Goal: Task Accomplishment & Management: Complete application form

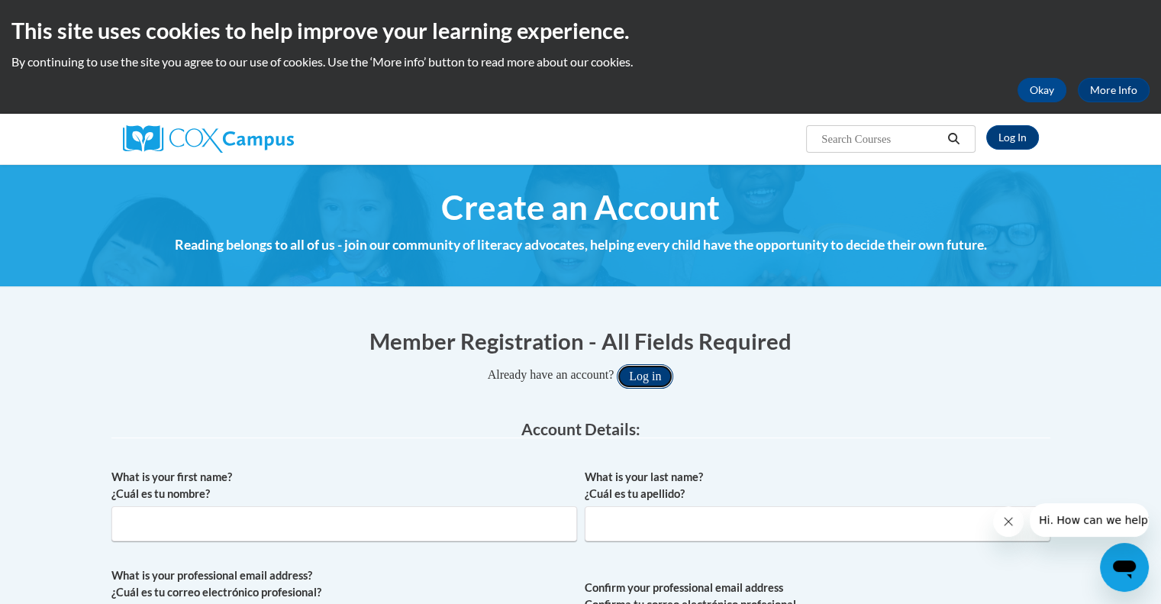
click at [662, 369] on button "Log in" at bounding box center [645, 376] width 56 height 24
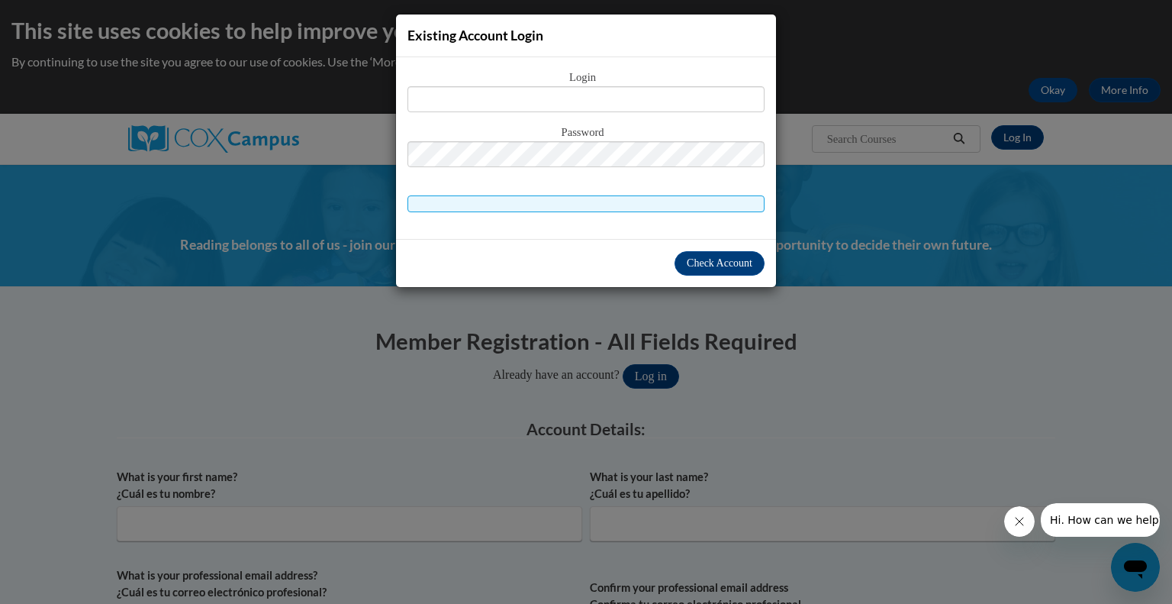
click at [1020, 140] on div "Existing Account Login Login Password" at bounding box center [586, 302] width 1172 height 604
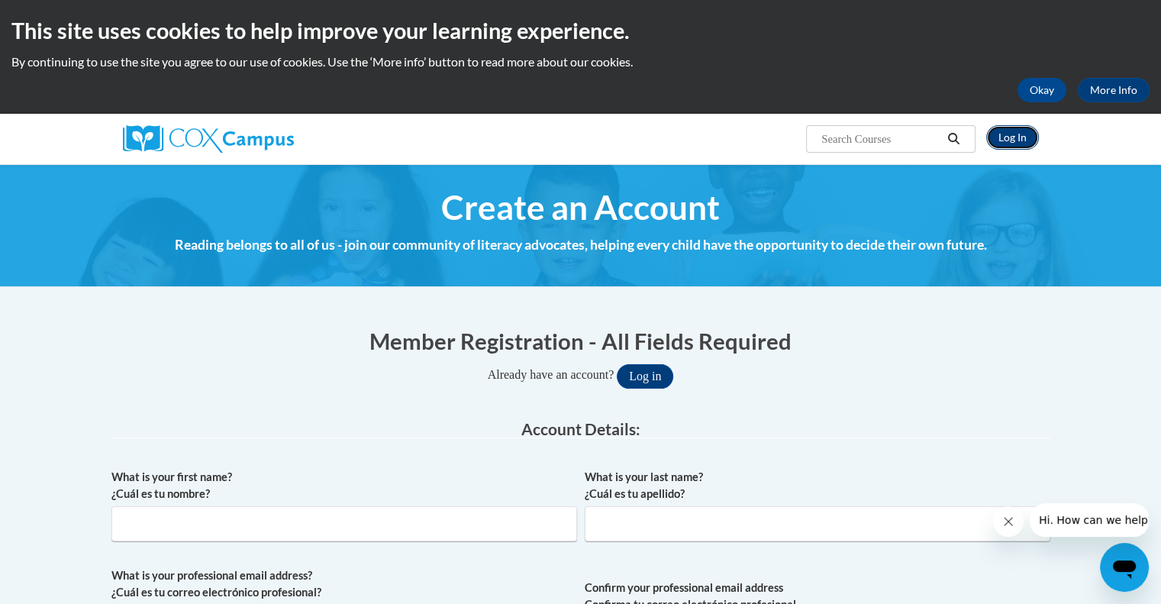
click at [1020, 143] on link "Log In" at bounding box center [1012, 137] width 53 height 24
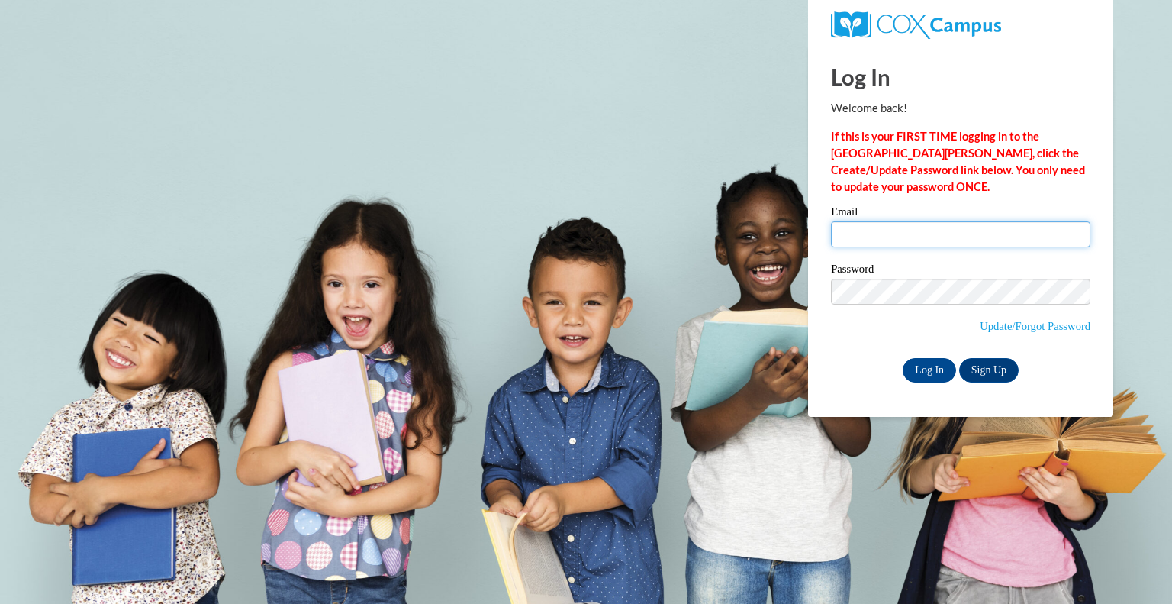
click at [900, 237] on input "Email" at bounding box center [960, 234] width 259 height 26
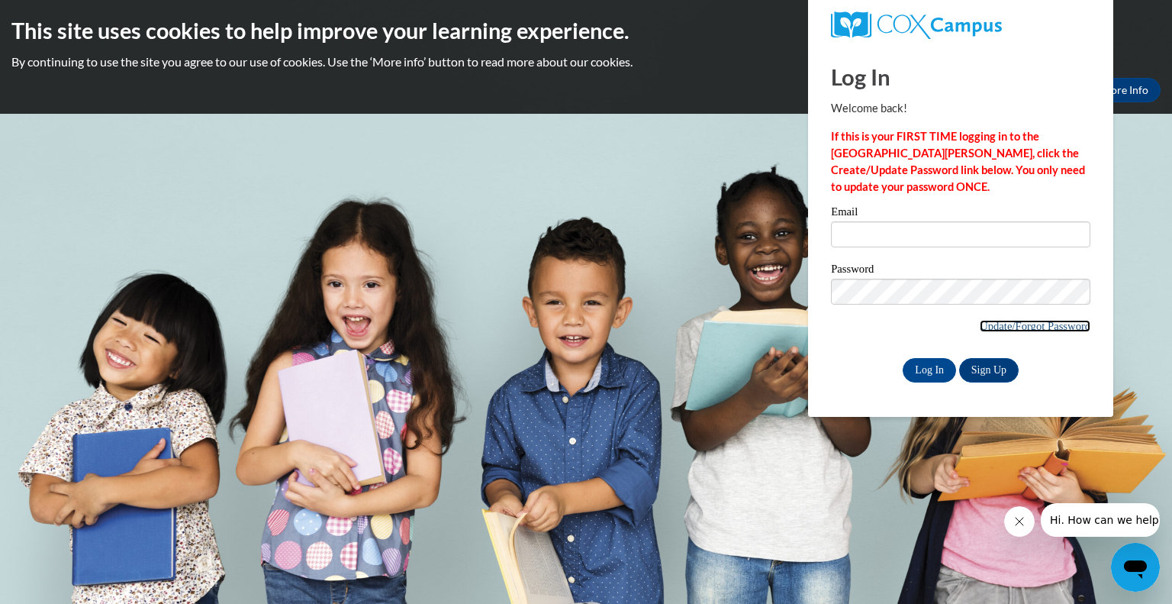
click at [980, 321] on link "Update/Forgot Password" at bounding box center [1035, 326] width 111 height 12
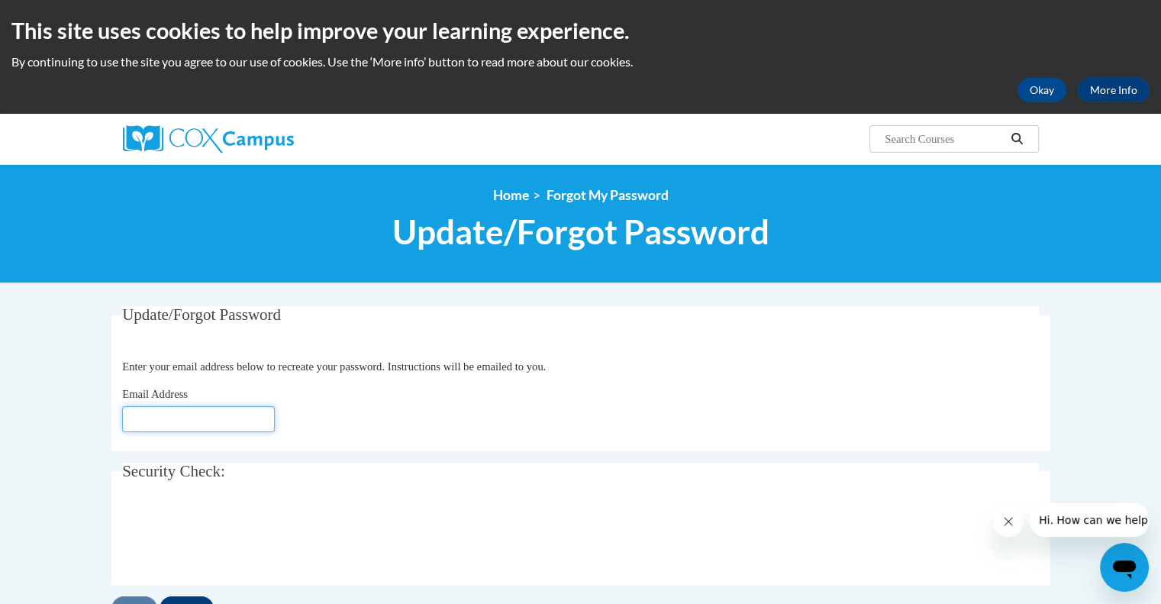
click at [185, 415] on input "Email Address" at bounding box center [198, 419] width 153 height 26
type input "[EMAIL_ADDRESS][DOMAIN_NAME]"
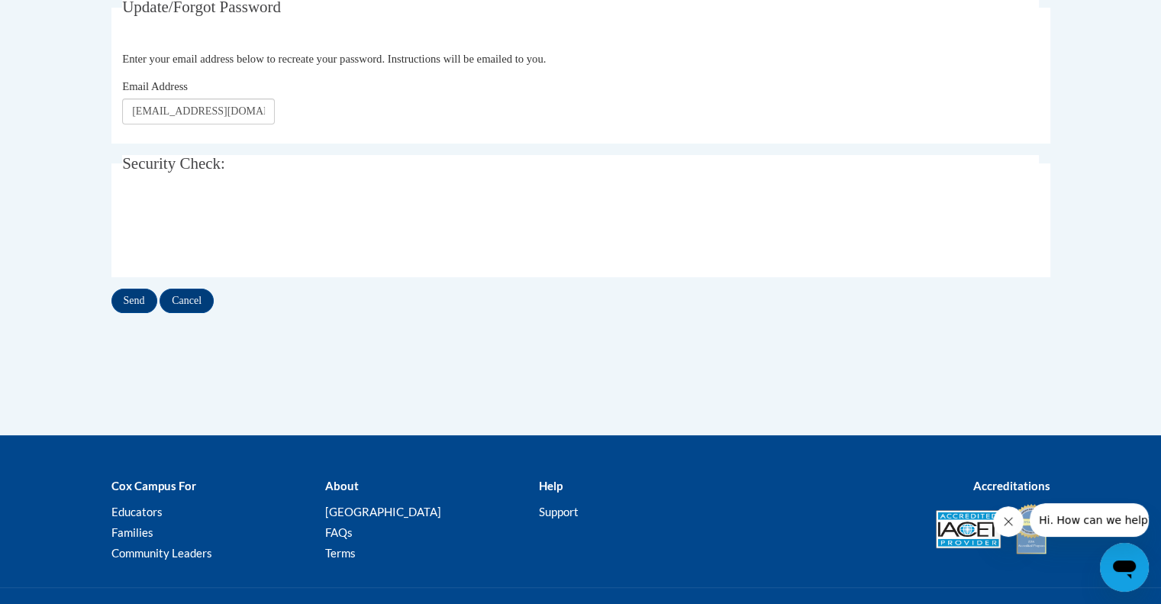
scroll to position [308, 0]
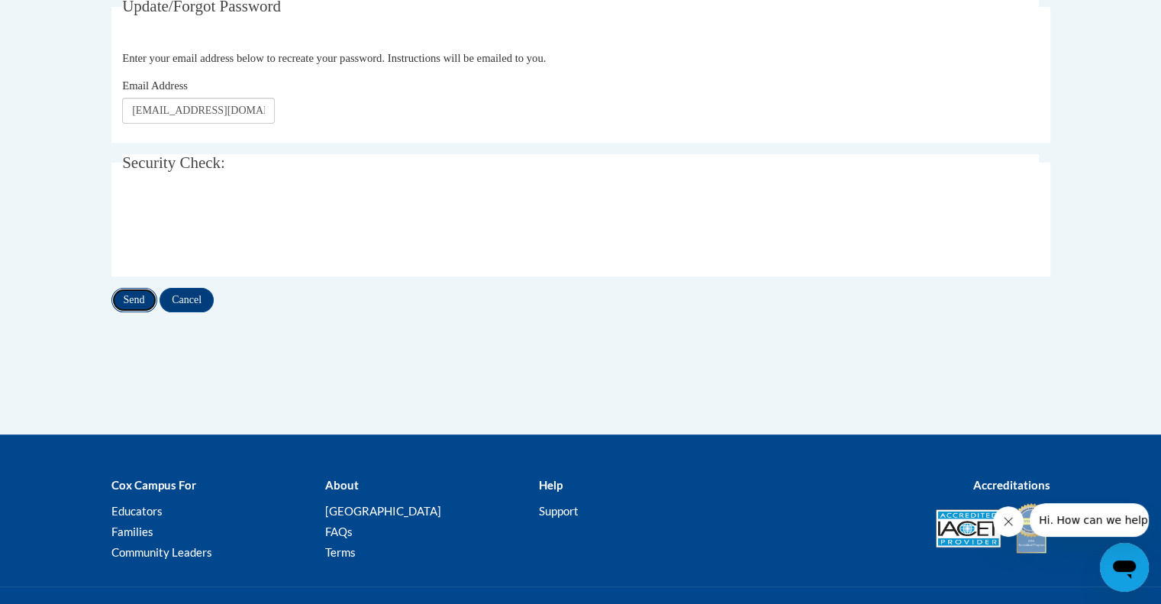
click at [131, 305] on input "Send" at bounding box center [134, 300] width 46 height 24
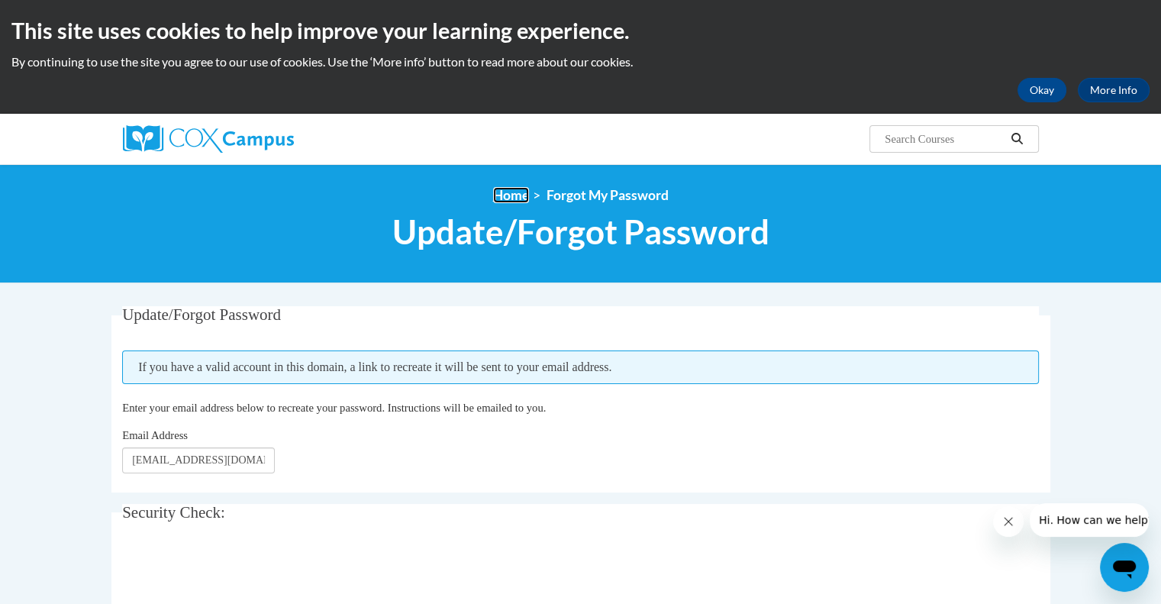
click at [514, 195] on link "Home" at bounding box center [511, 195] width 36 height 16
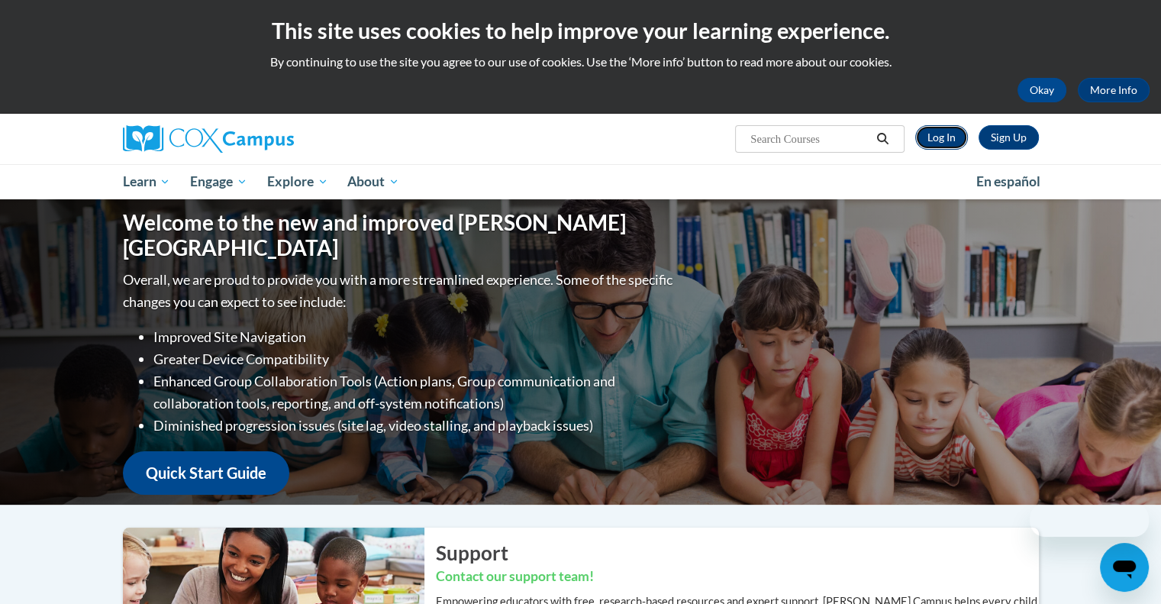
click at [945, 137] on link "Log In" at bounding box center [941, 137] width 53 height 24
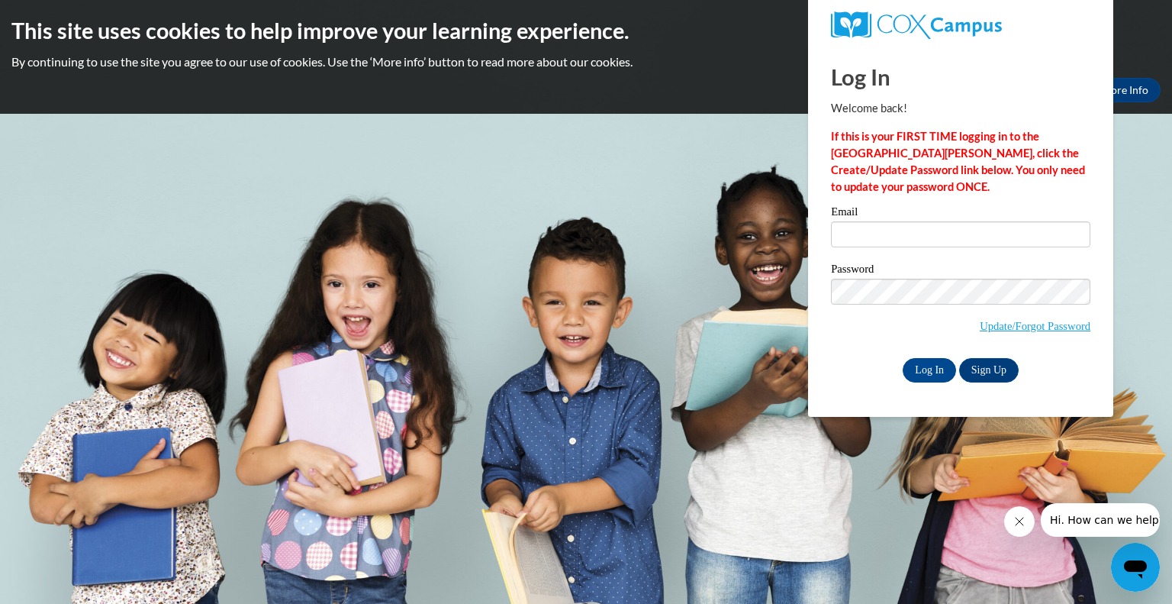
type input "[EMAIL_ADDRESS][DOMAIN_NAME]"
click at [995, 364] on link "Sign Up" at bounding box center [989, 370] width 60 height 24
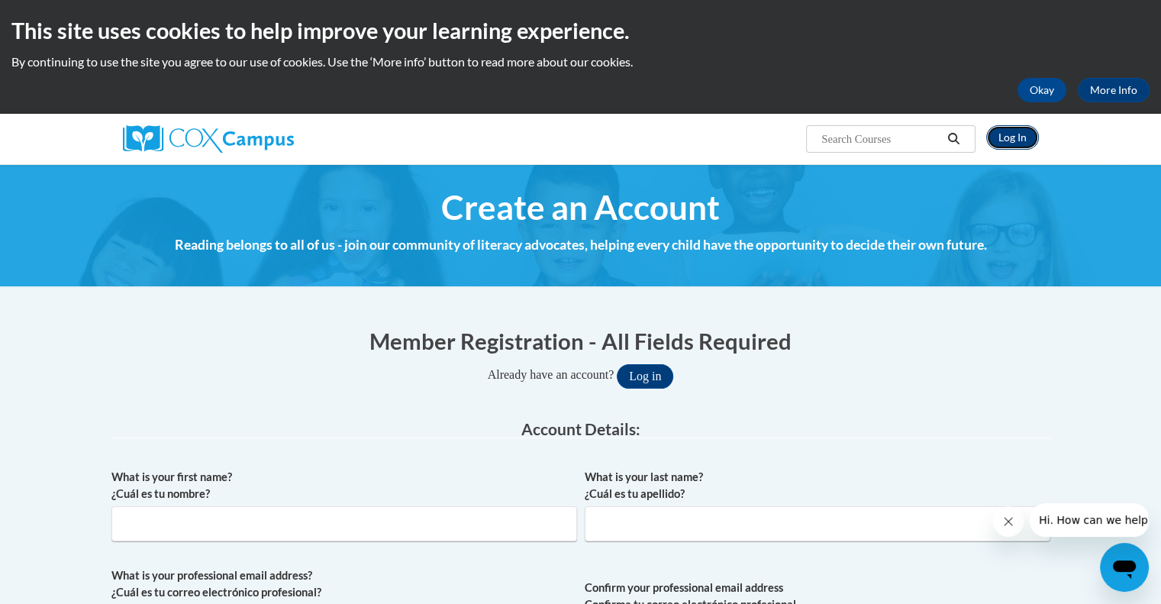
click at [1014, 134] on link "Log In" at bounding box center [1012, 137] width 53 height 24
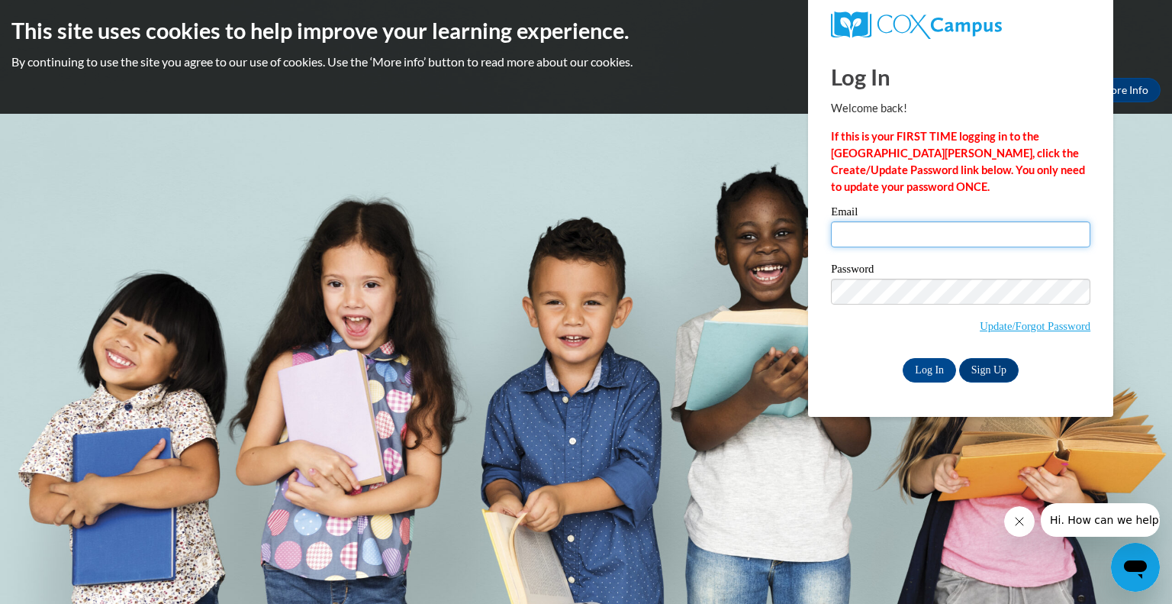
click at [881, 243] on input "Email" at bounding box center [960, 234] width 259 height 26
type input "[EMAIL_ADDRESS][DOMAIN_NAME]"
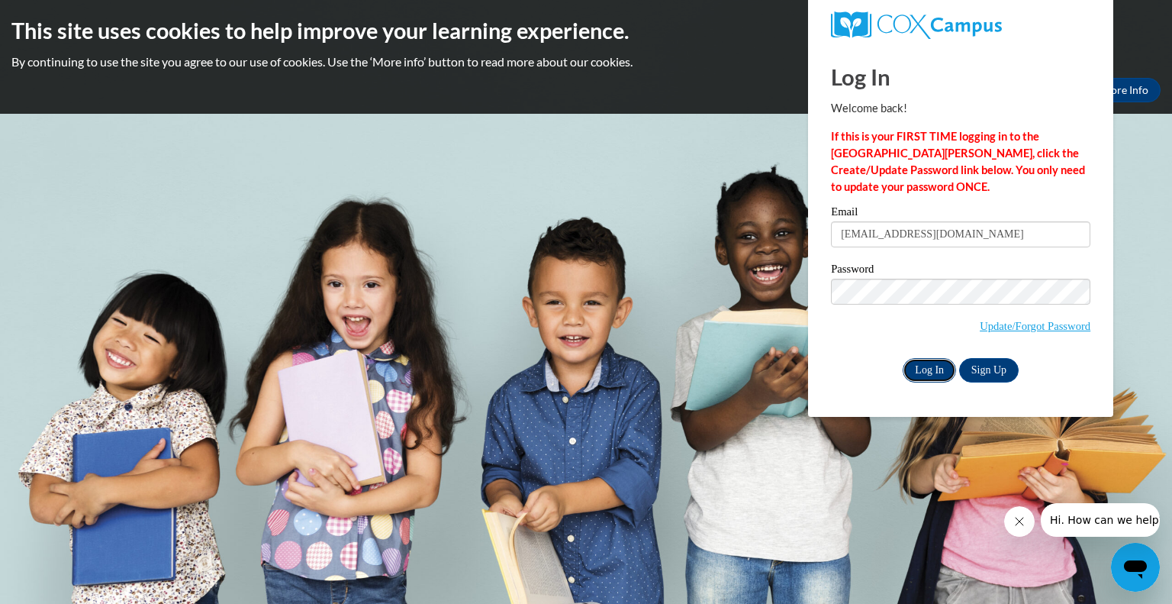
click at [938, 369] on input "Log In" at bounding box center [929, 370] width 53 height 24
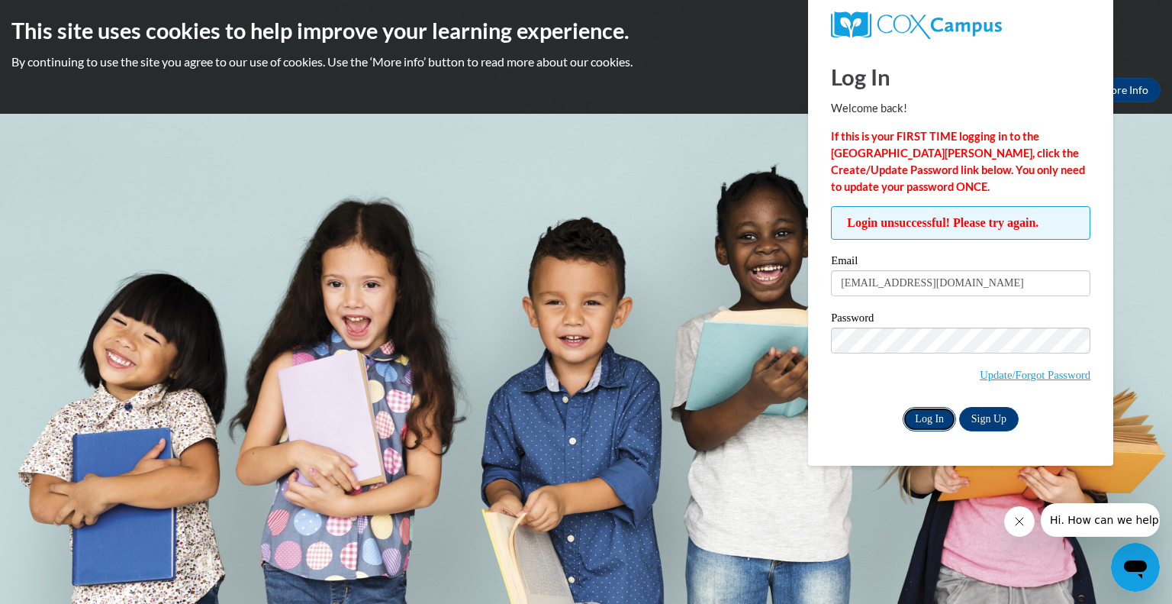
click at [939, 414] on input "Log In" at bounding box center [929, 419] width 53 height 24
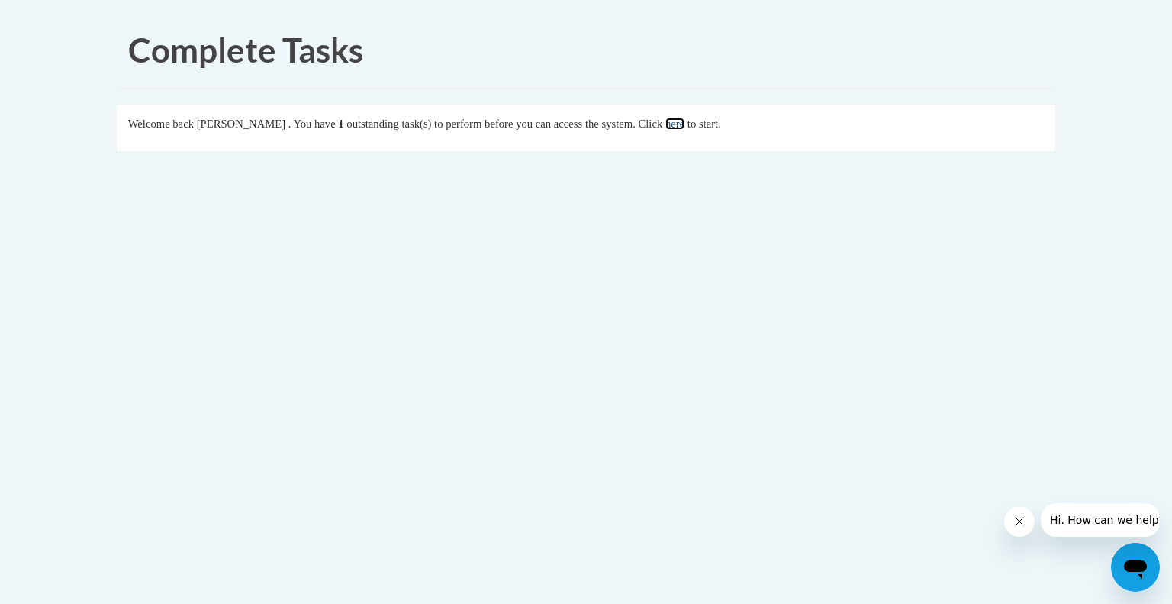
click at [685, 123] on link "here" at bounding box center [675, 124] width 19 height 12
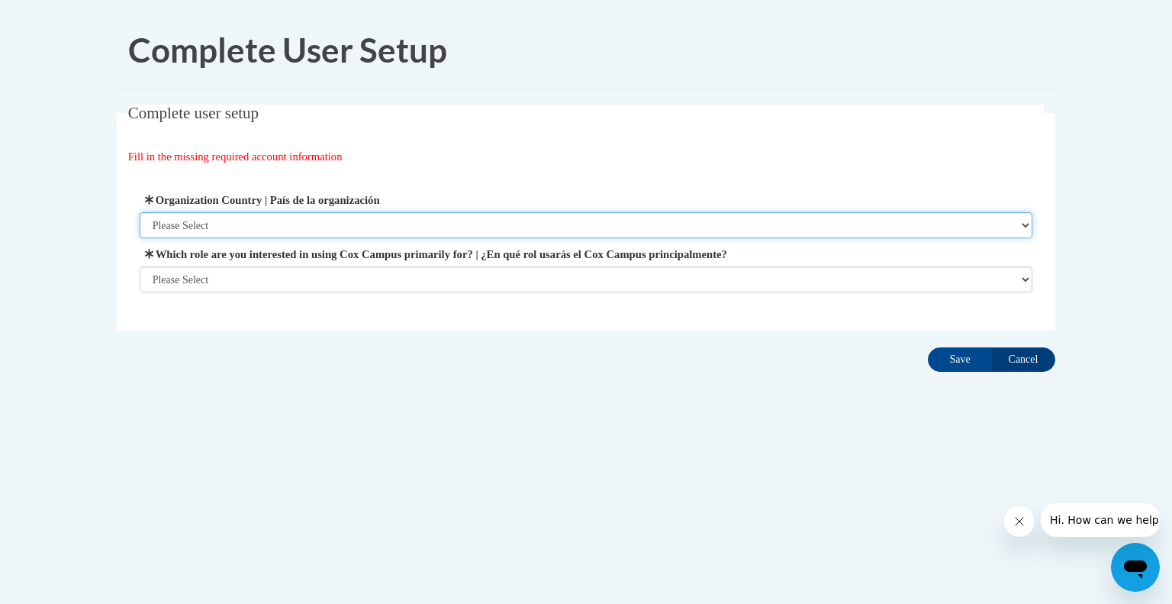
click at [1025, 223] on select "Please Select [GEOGRAPHIC_DATA] | [GEOGRAPHIC_DATA] Outside of [GEOGRAPHIC_DATA…" at bounding box center [587, 225] width 894 height 26
select select "ad49bcad-a171-4b2e-b99c-48b446064914"
click at [140, 212] on select "Please Select [GEOGRAPHIC_DATA] | [GEOGRAPHIC_DATA] Outside of [GEOGRAPHIC_DATA…" at bounding box center [587, 225] width 894 height 26
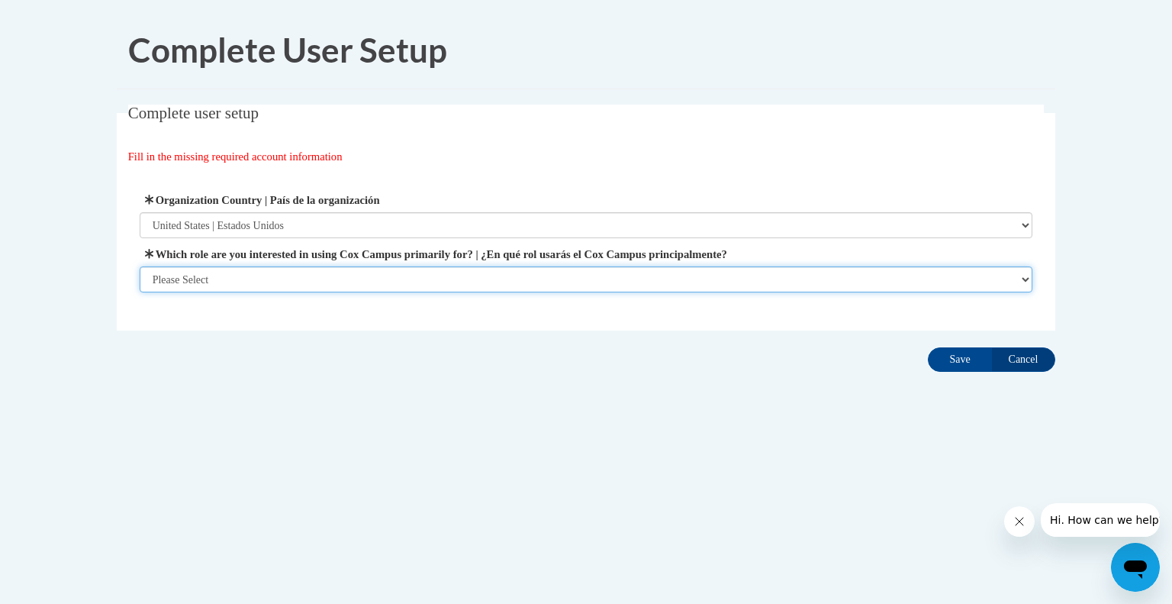
click at [1025, 280] on select "Please Select College/University | Colegio/Universidad Community/Nonprofit Part…" at bounding box center [587, 279] width 894 height 26
select select "fbf2d438-af2f-41f8-98f1-81c410e29de3"
click at [140, 292] on select "Please Select College/University | Colegio/Universidad Community/Nonprofit Part…" at bounding box center [587, 279] width 894 height 26
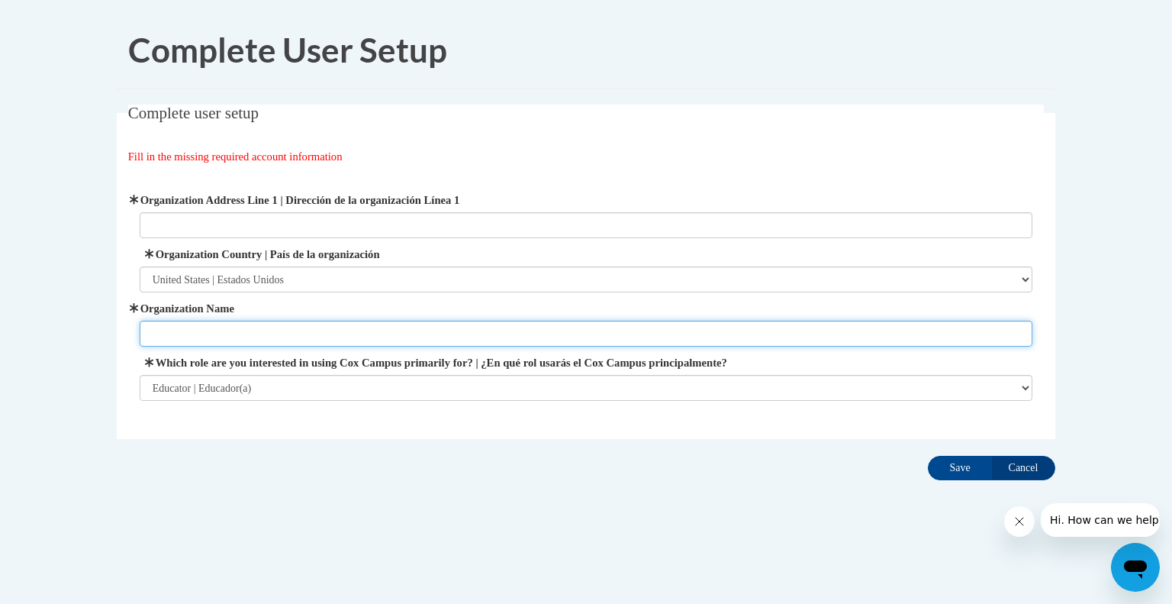
click at [910, 340] on input "Organization Name" at bounding box center [587, 334] width 894 height 26
click at [182, 333] on input "DekalbCounty Schools" at bounding box center [587, 334] width 894 height 26
type input "Dekalb County Schools"
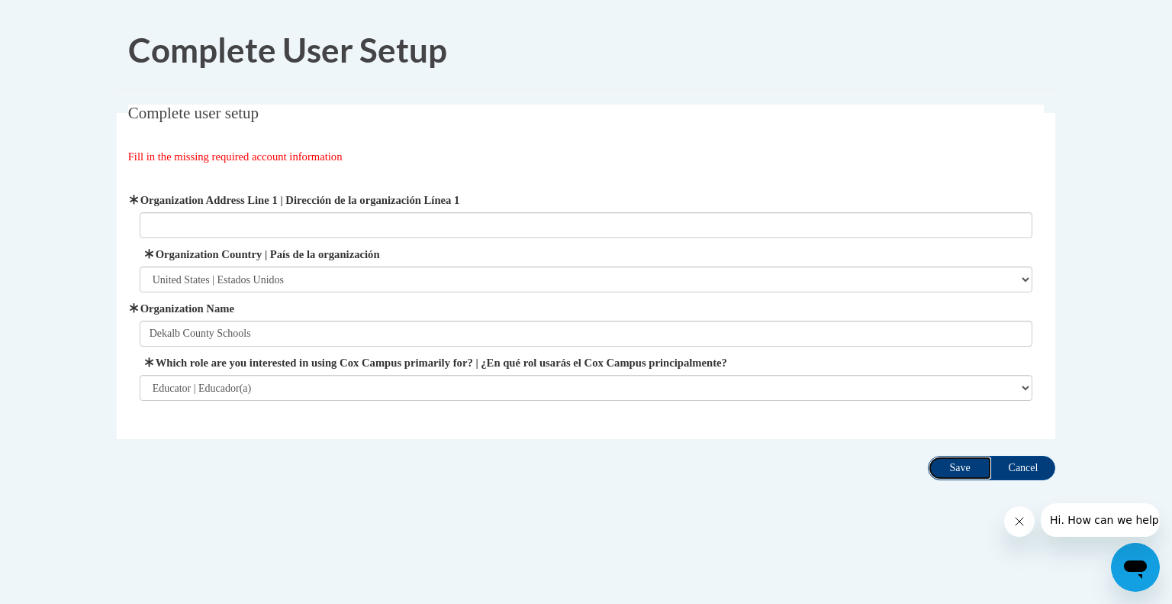
click at [959, 466] on input "Save" at bounding box center [960, 468] width 64 height 24
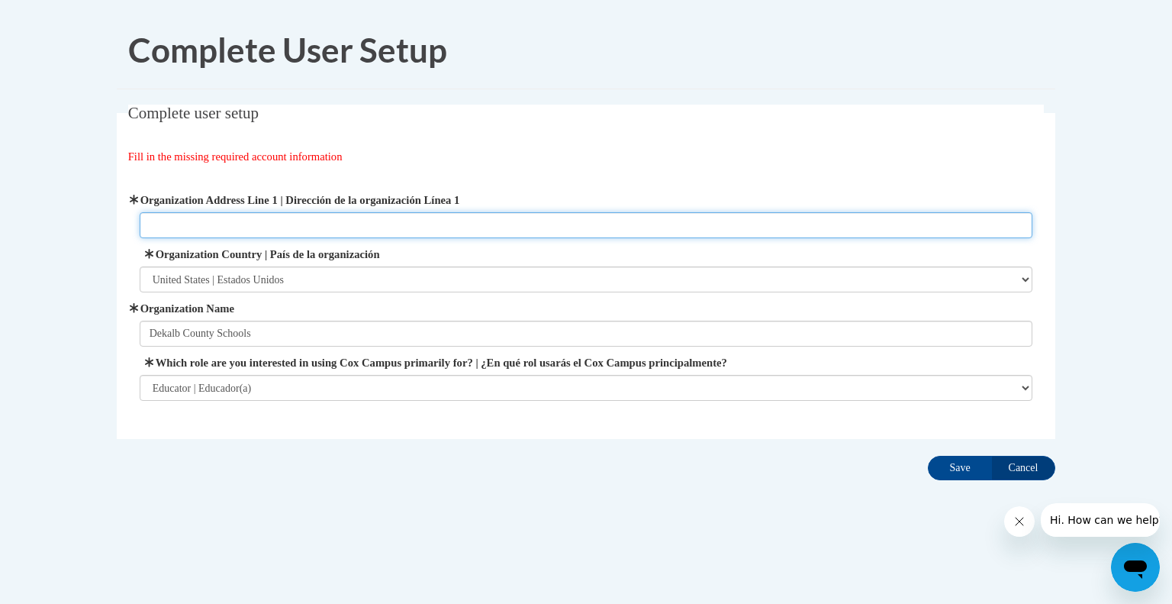
click at [361, 222] on input "Organization Address Line 1 | Dirección de la organización Línea 1" at bounding box center [587, 225] width 894 height 26
type input "1701 Mountain Industrial Blvd Stone Mountain, Ga 30083"
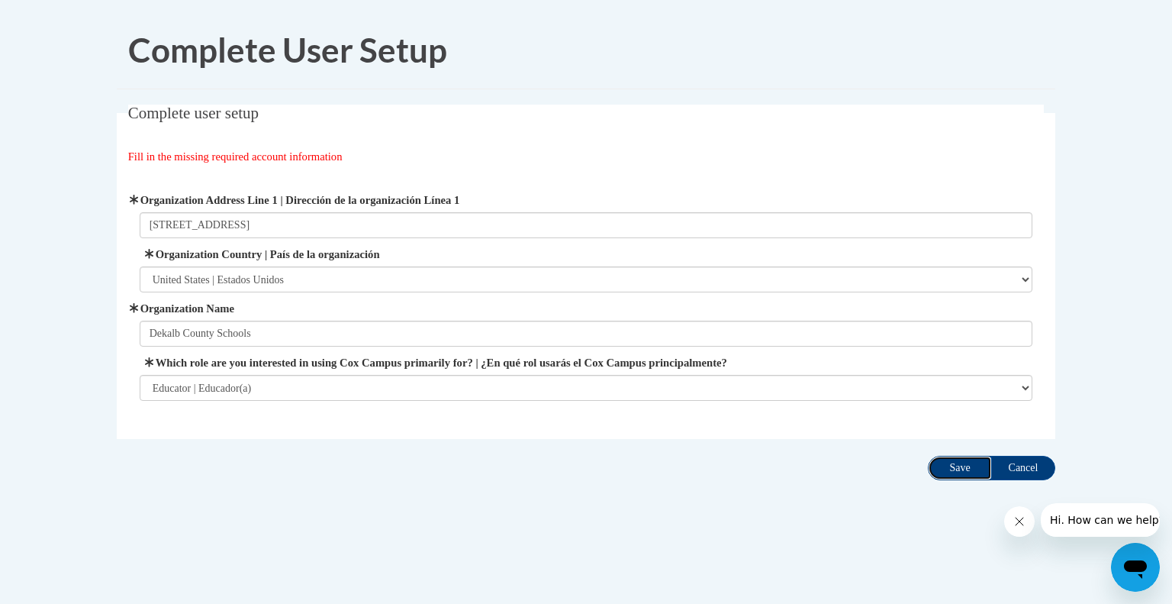
click at [959, 467] on input "Save" at bounding box center [960, 468] width 64 height 24
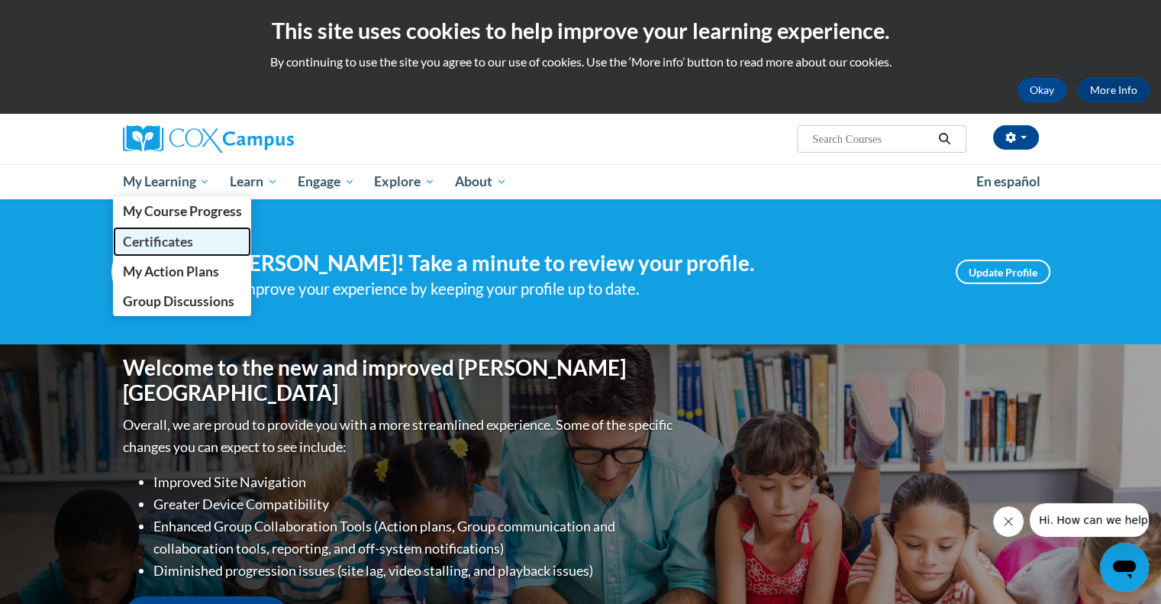
click at [180, 242] on span "Certificates" at bounding box center [157, 242] width 70 height 16
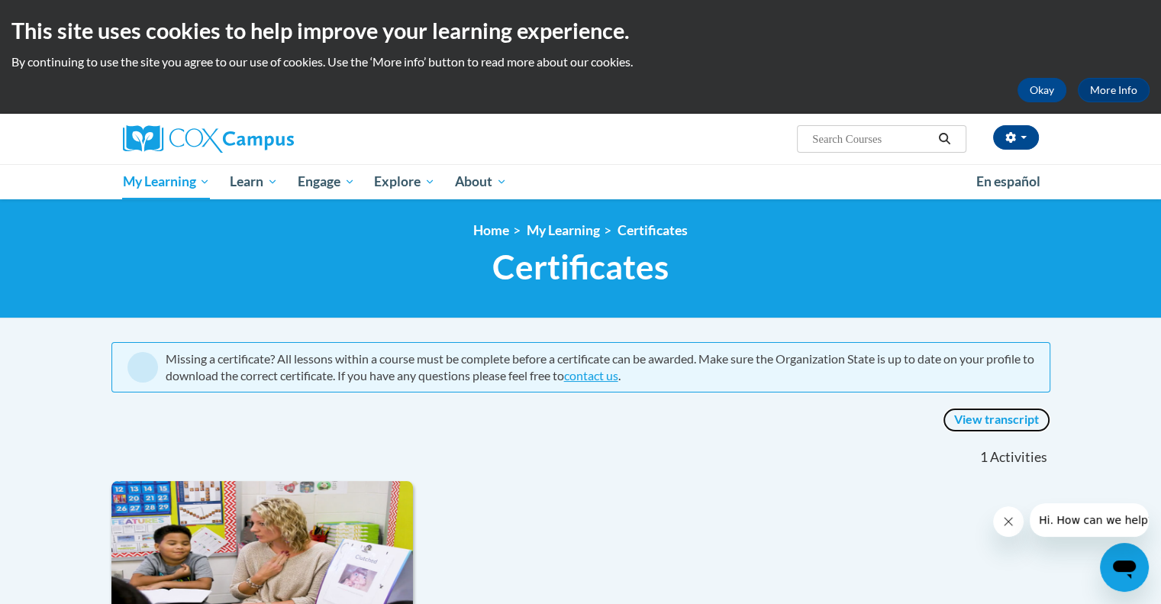
click at [998, 420] on link "View transcript" at bounding box center [997, 420] width 108 height 24
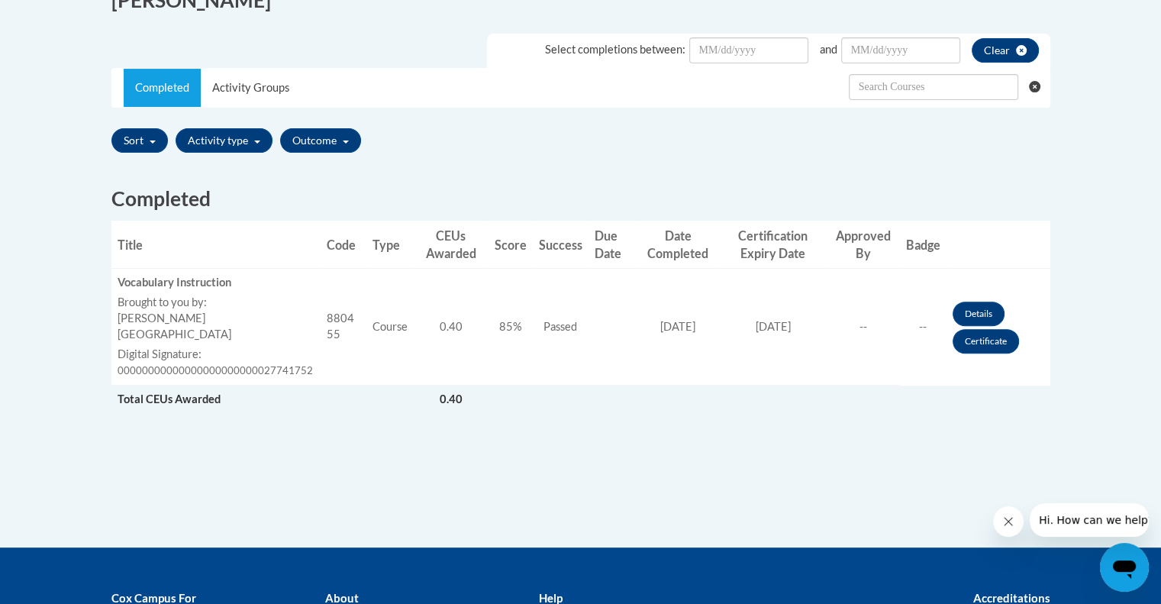
scroll to position [434, 0]
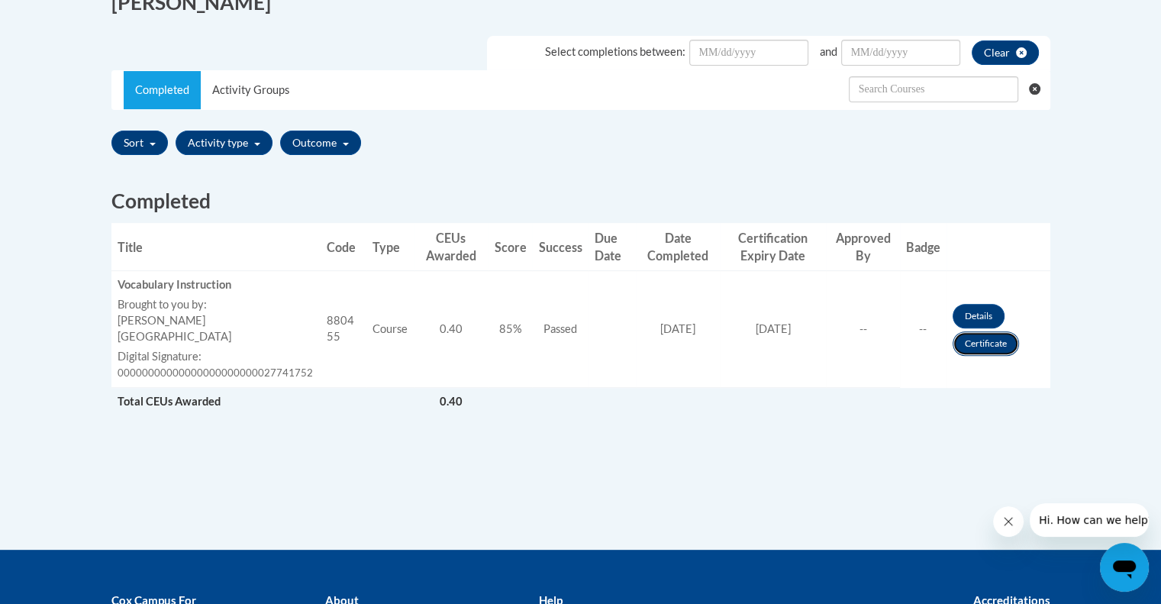
click at [989, 332] on link "Certificate" at bounding box center [985, 343] width 66 height 24
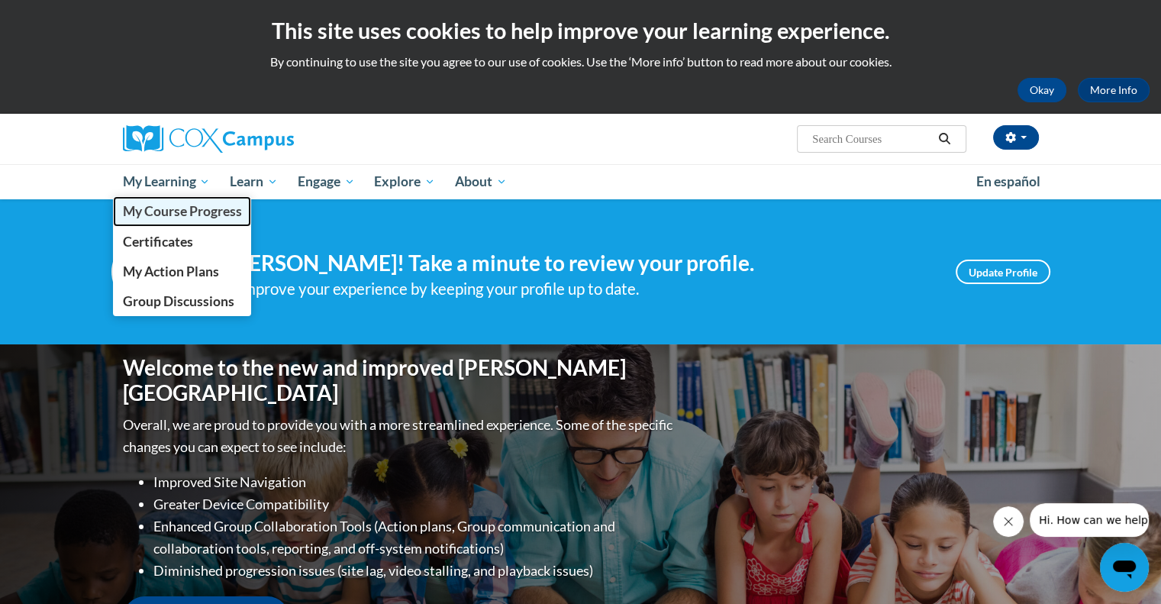
click at [180, 210] on span "My Course Progress" at bounding box center [181, 211] width 119 height 16
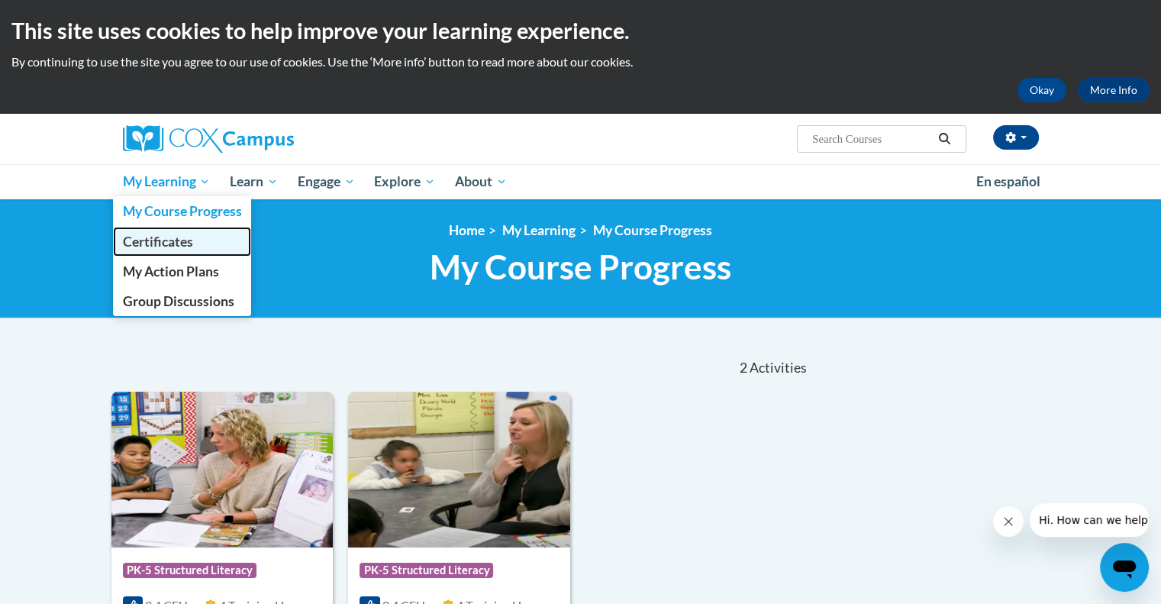
click at [171, 243] on span "Certificates" at bounding box center [157, 242] width 70 height 16
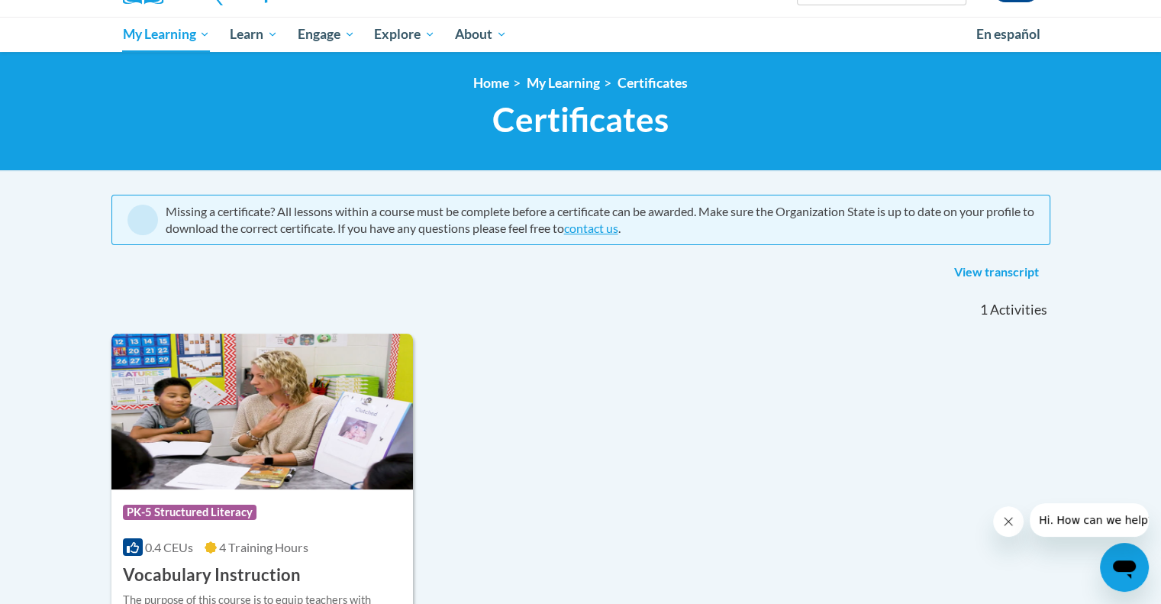
scroll to position [149, 0]
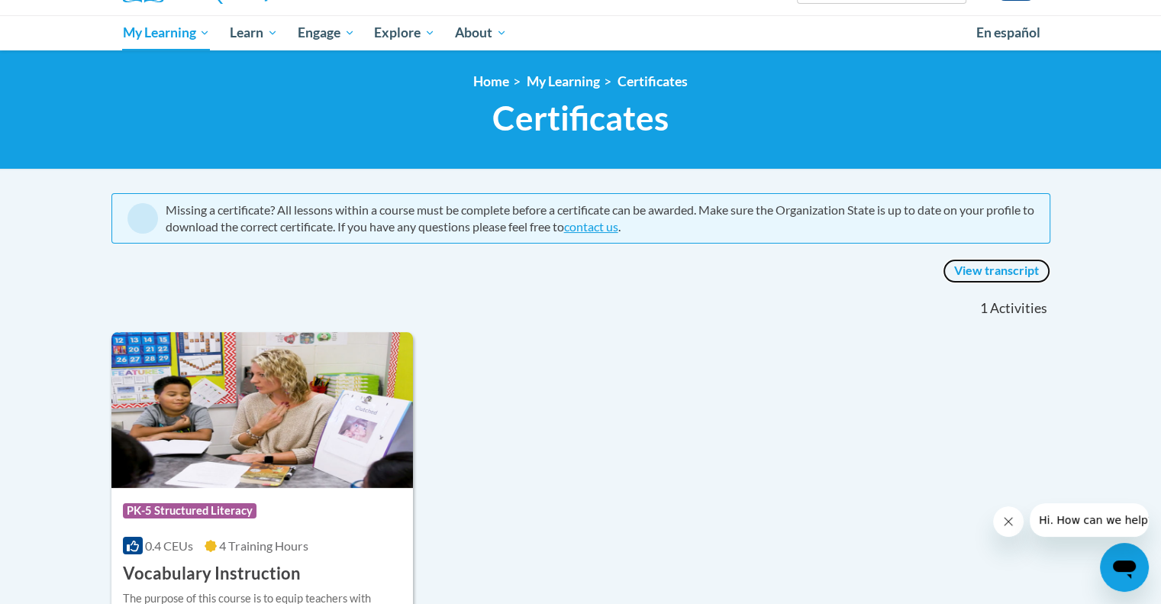
click at [993, 271] on link "View transcript" at bounding box center [997, 271] width 108 height 24
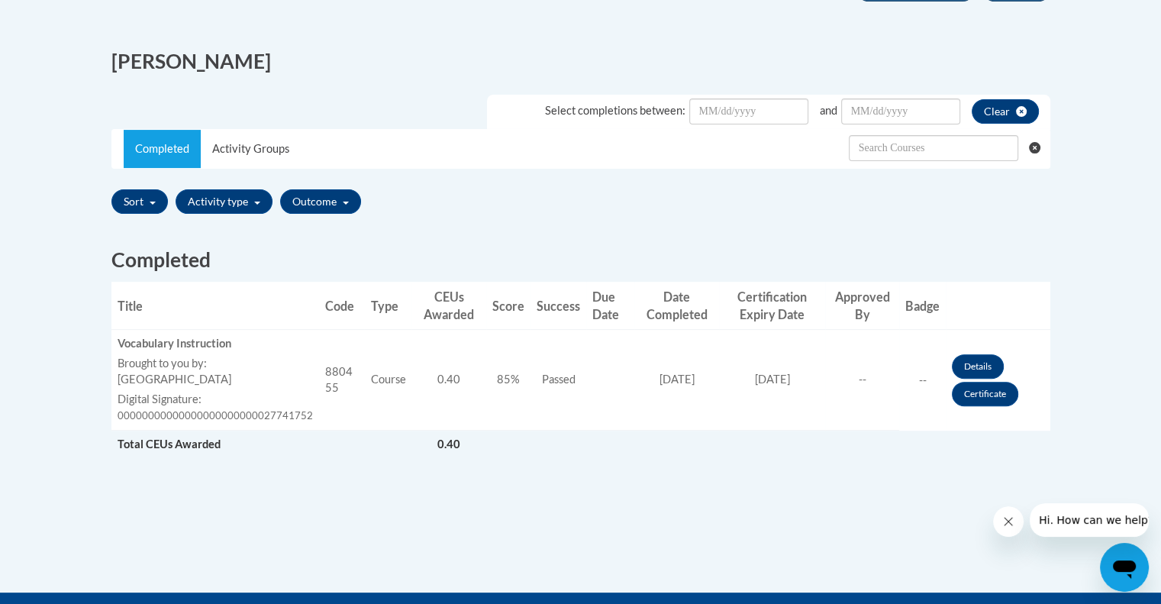
scroll to position [376, 0]
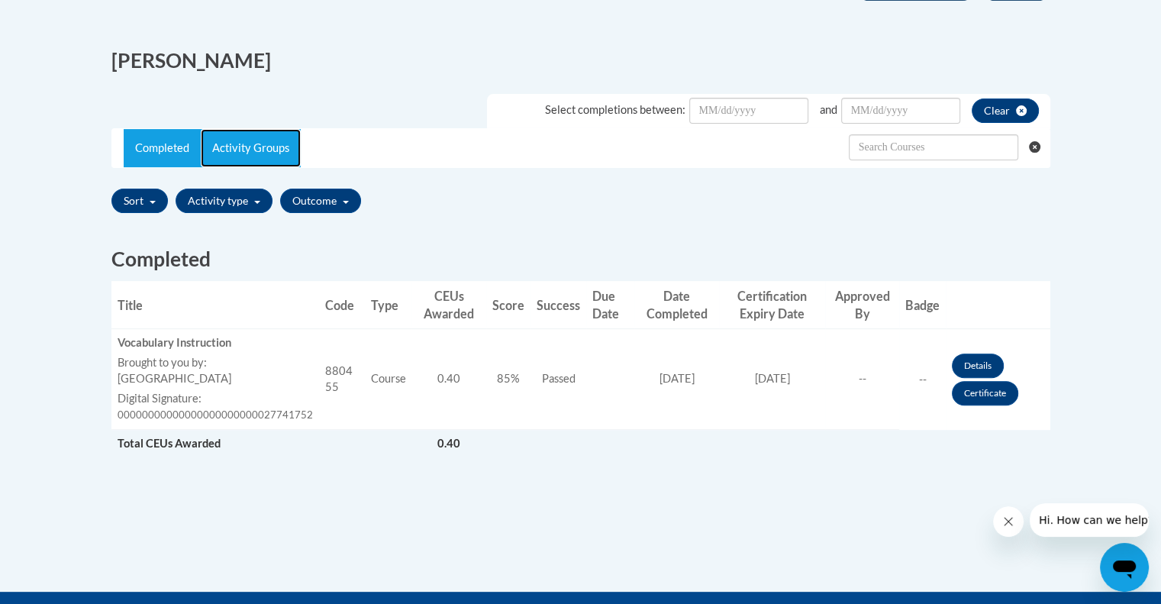
click at [255, 137] on link "Activity Groups" at bounding box center [251, 148] width 100 height 38
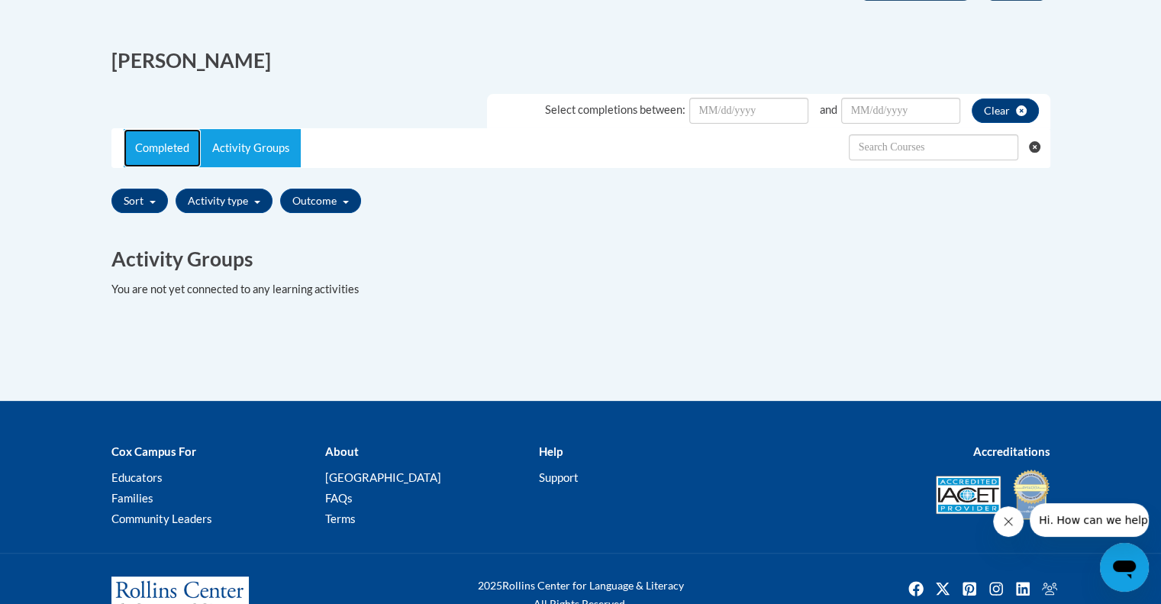
click at [150, 154] on link "Completed" at bounding box center [162, 148] width 77 height 38
